Goal: Use online tool/utility: Utilize a website feature to perform a specific function

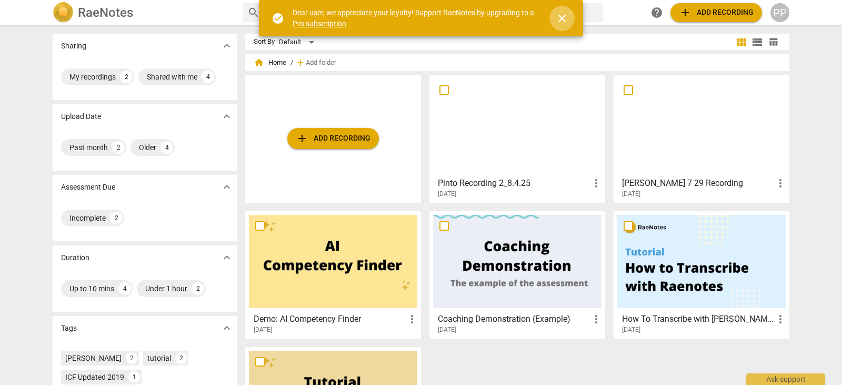
click at [563, 16] on span "close" at bounding box center [562, 18] width 13 height 13
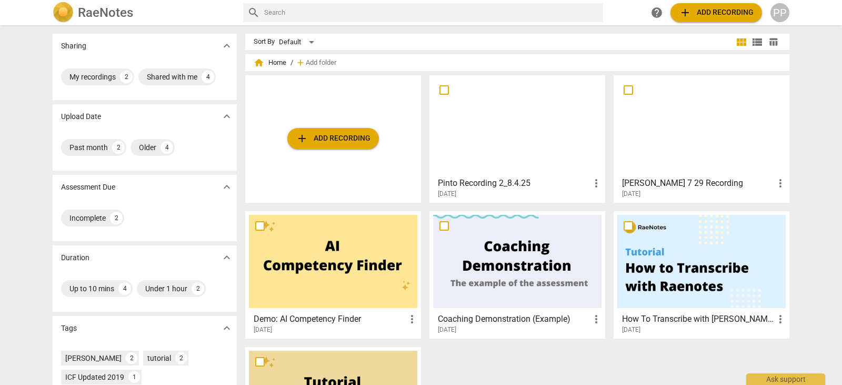
click at [315, 131] on button "add Add recording" at bounding box center [333, 138] width 92 height 21
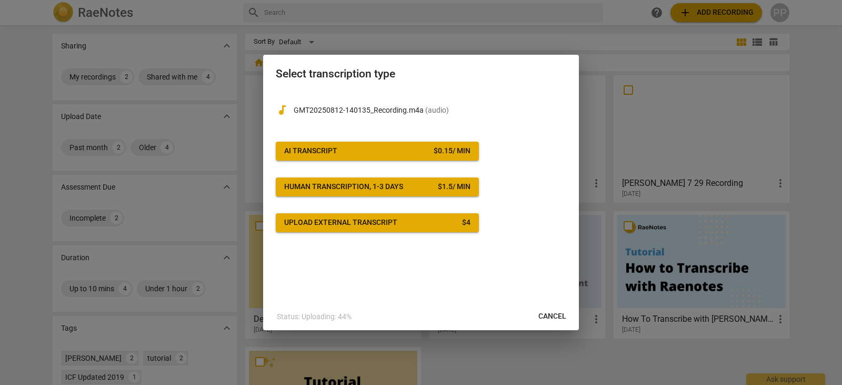
click at [407, 148] on span "AI Transcript $ 0.15 / min" at bounding box center [377, 151] width 186 height 11
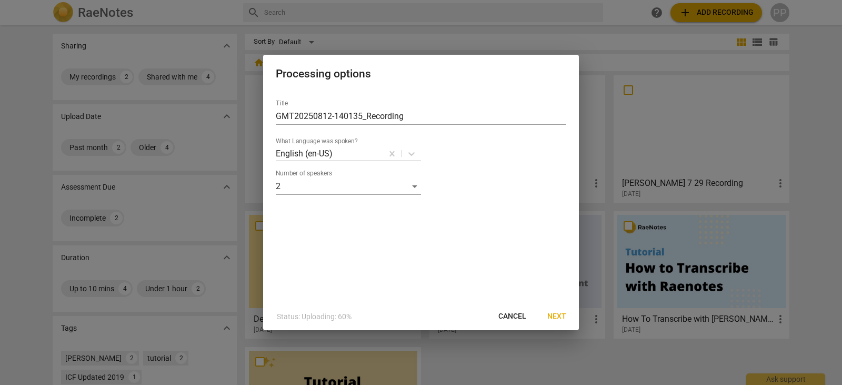
click at [558, 315] on span "Next" at bounding box center [556, 316] width 19 height 11
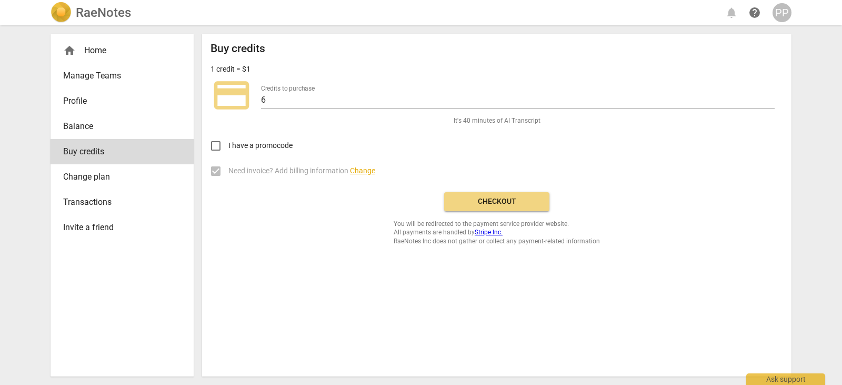
click at [530, 205] on span "Checkout" at bounding box center [496, 201] width 88 height 11
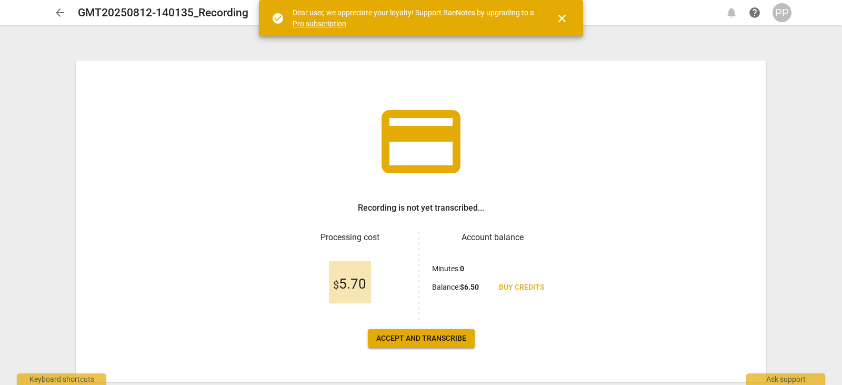
click at [407, 343] on span "Accept and transcribe" at bounding box center [421, 338] width 90 height 11
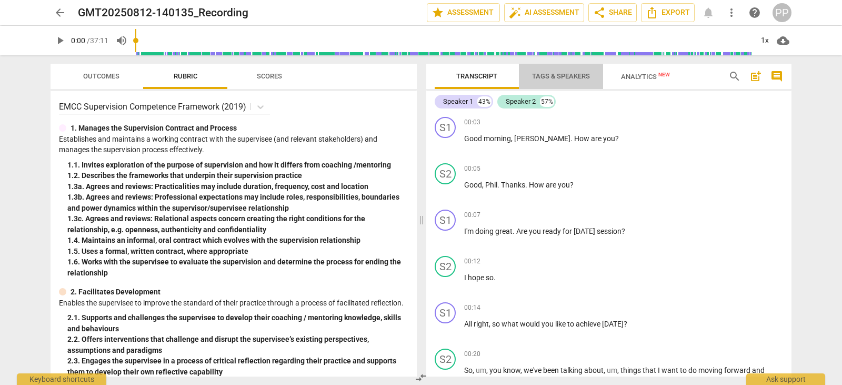
click at [561, 71] on span "Tags & Speakers" at bounding box center [560, 76] width 83 height 14
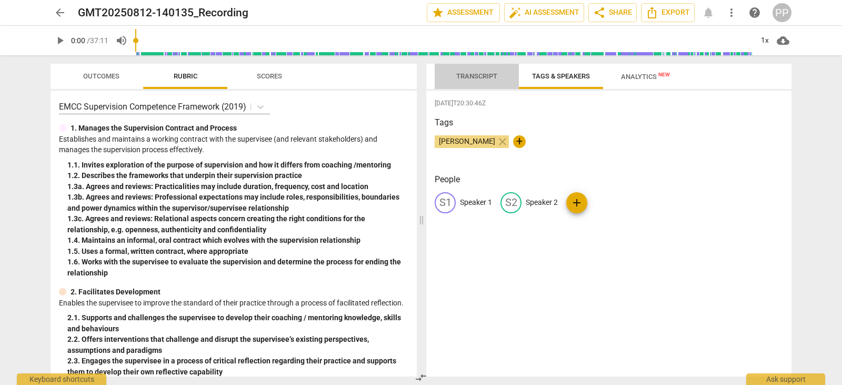
click at [484, 77] on span "Transcript" at bounding box center [476, 76] width 41 height 8
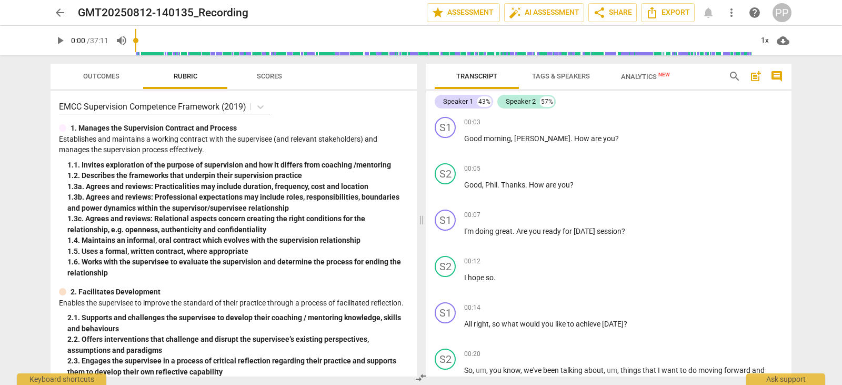
click at [571, 80] on span "Tags & Speakers" at bounding box center [560, 76] width 83 height 14
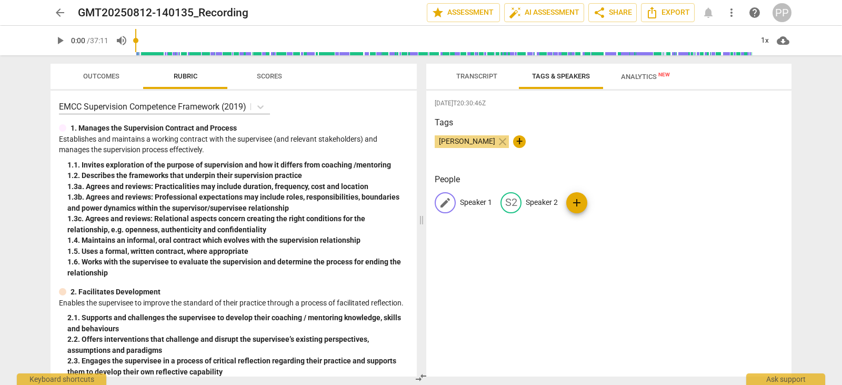
click at [471, 203] on p "Speaker 1" at bounding box center [476, 202] width 32 height 11
type input "Phil"
click at [598, 200] on p "Speaker 2" at bounding box center [610, 202] width 32 height 11
type input "Nadine"
click at [586, 253] on div "2025-08-12T20:30:46Z Tags Phil Pinto close + People PH Phil edit Nadine delete …" at bounding box center [608, 233] width 365 height 286
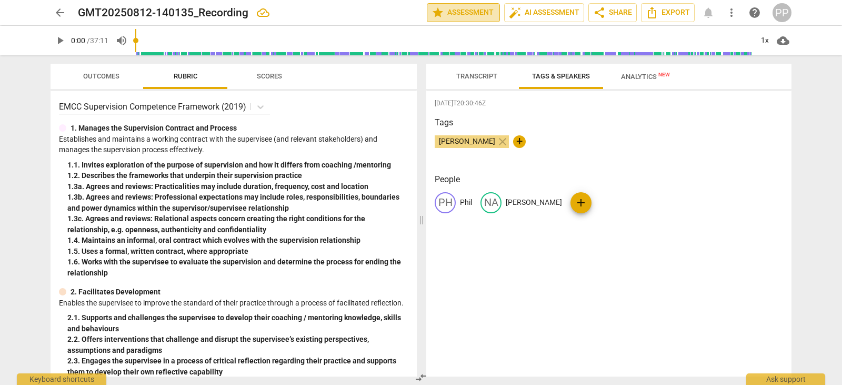
click at [469, 18] on span "star Assessment" at bounding box center [463, 12] width 64 height 13
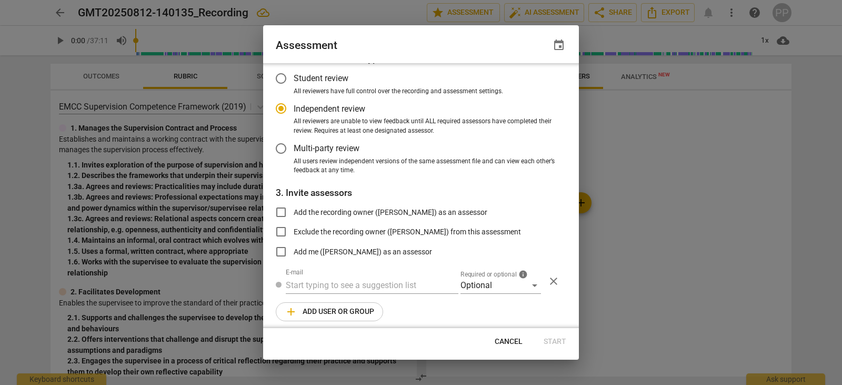
radio input "false"
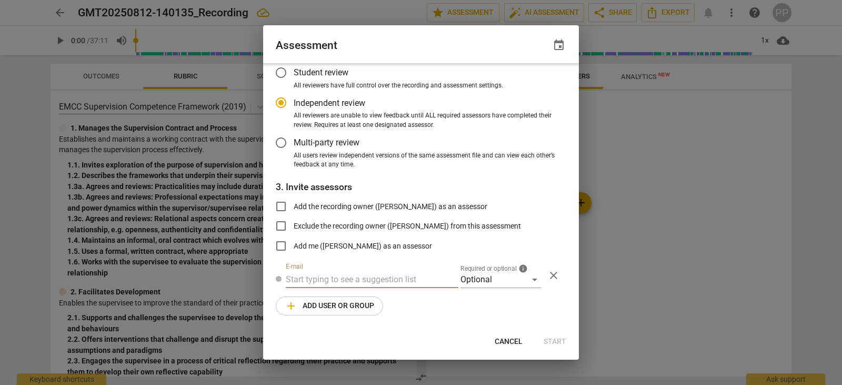
click at [342, 274] on input "text" at bounding box center [372, 279] width 173 height 17
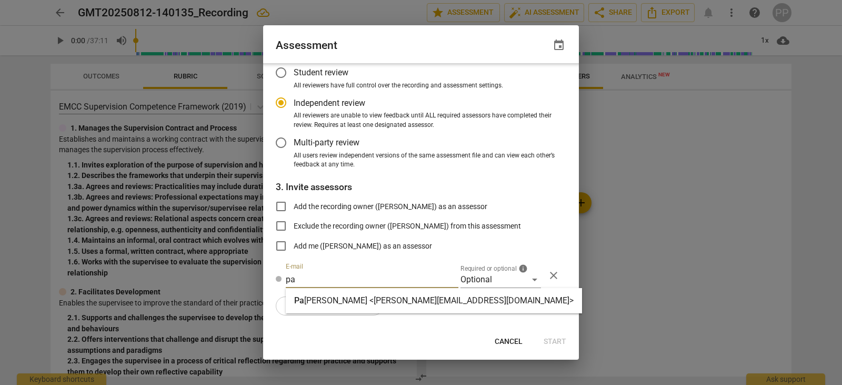
type input "pa"
click at [377, 304] on strong "ulette Rao <paulette@truenorthresources.com>" at bounding box center [438, 300] width 269 height 10
radio input "false"
type input "Paulette Rao <paulette@truenorthresources.com>"
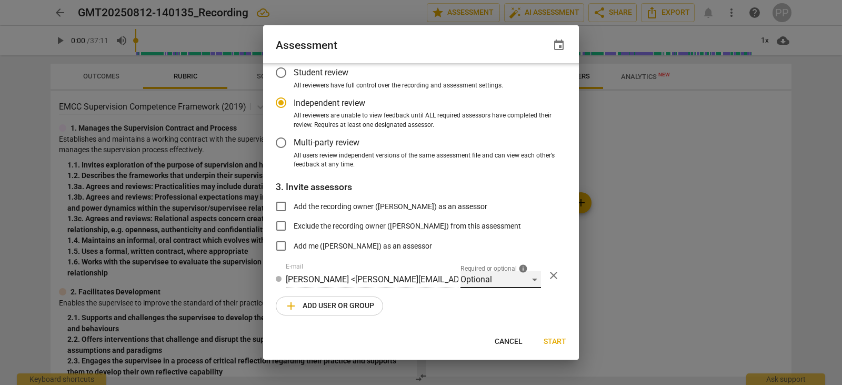
click at [530, 278] on div "Optional" at bounding box center [500, 279] width 80 height 17
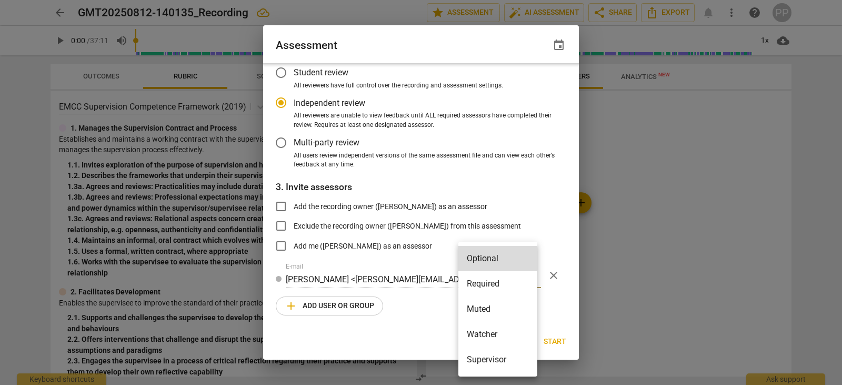
click at [506, 288] on li "Required" at bounding box center [497, 283] width 79 height 25
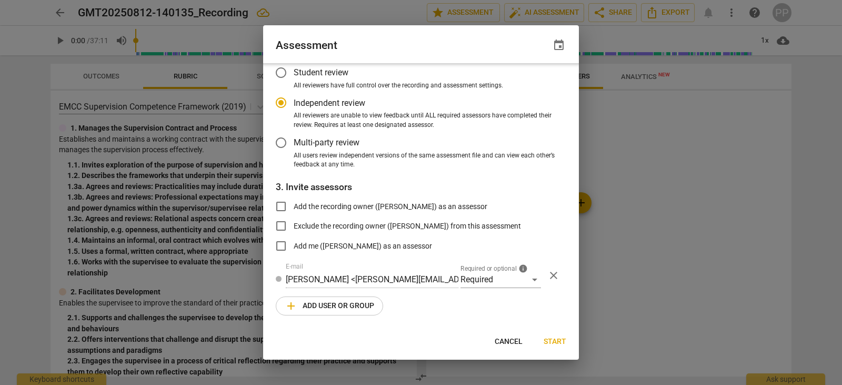
click at [562, 340] on span "Start" at bounding box center [554, 341] width 23 height 11
radio input "false"
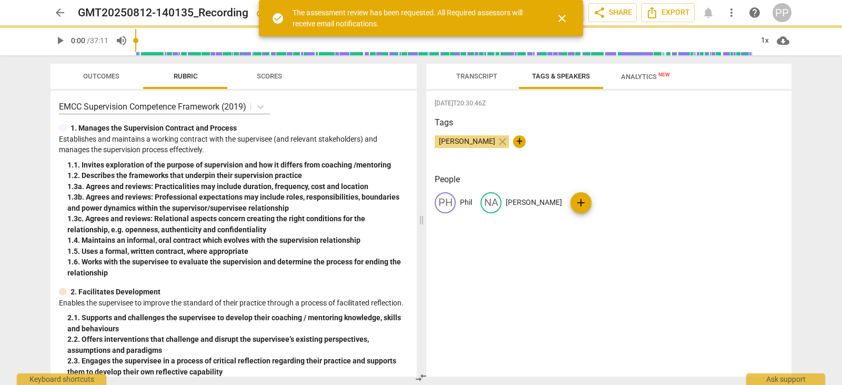
scroll to position [26, 0]
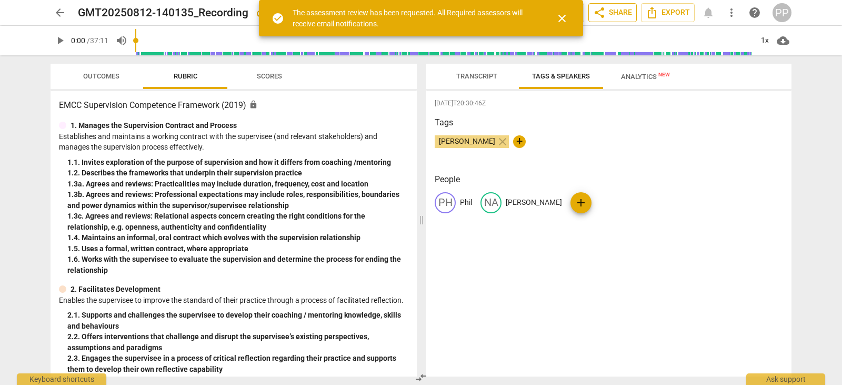
click at [619, 11] on span "share Share" at bounding box center [612, 12] width 39 height 13
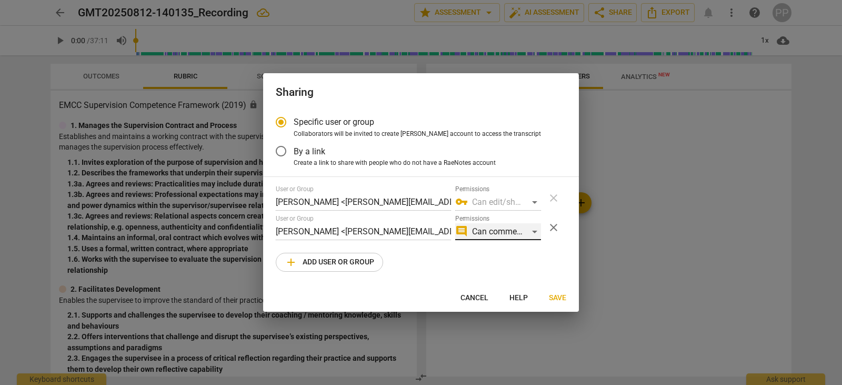
click at [538, 234] on div "comment Can comment" at bounding box center [498, 231] width 86 height 17
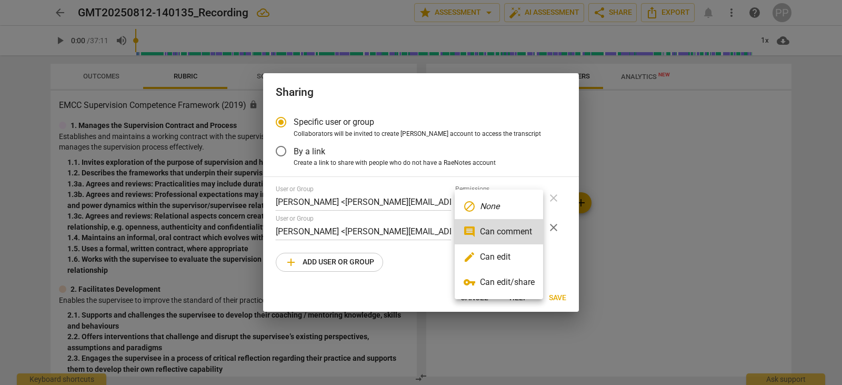
click at [510, 281] on li "vpn_key Can edit/share" at bounding box center [499, 281] width 88 height 25
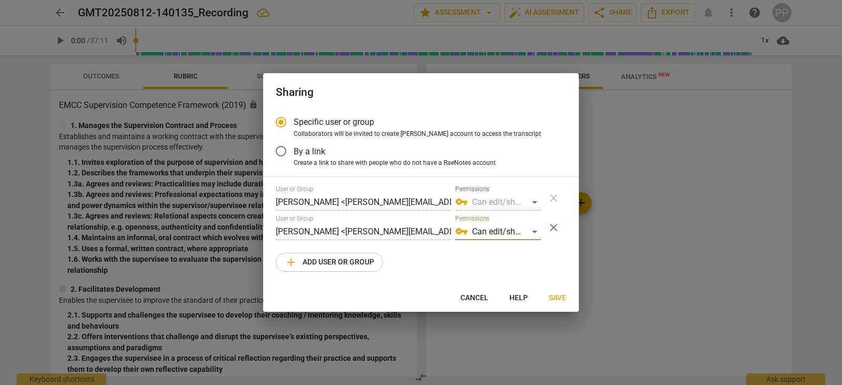
click at [561, 305] on button "Save" at bounding box center [557, 297] width 34 height 19
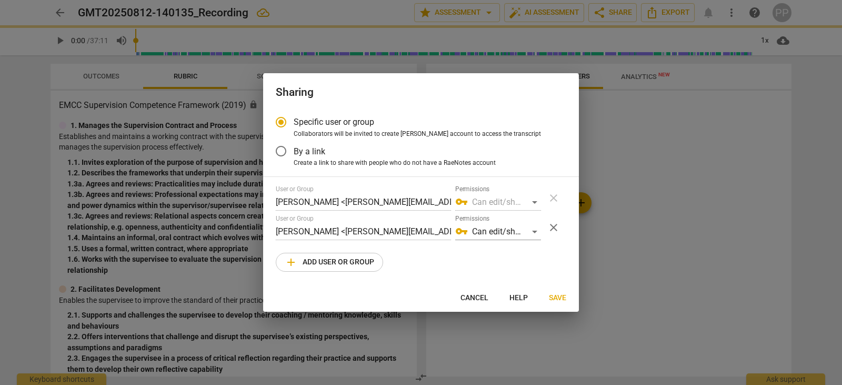
radio input "false"
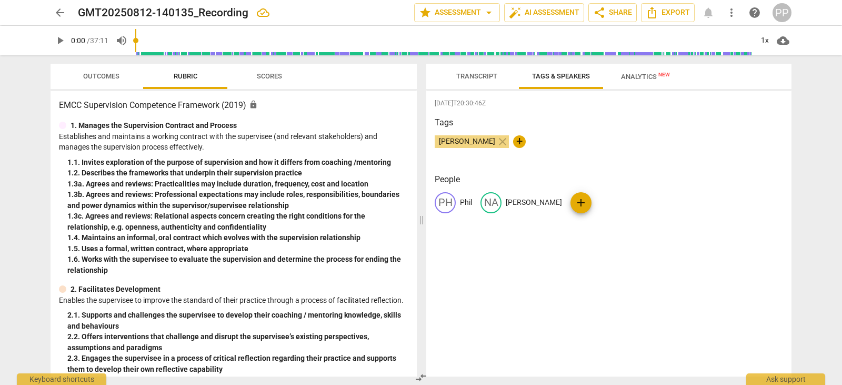
click at [643, 78] on span "Analytics New" at bounding box center [645, 77] width 49 height 8
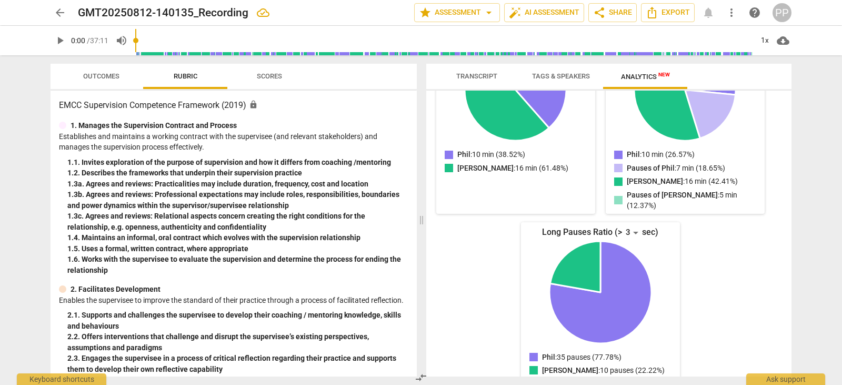
scroll to position [0, 0]
